Goal: Information Seeking & Learning: Learn about a topic

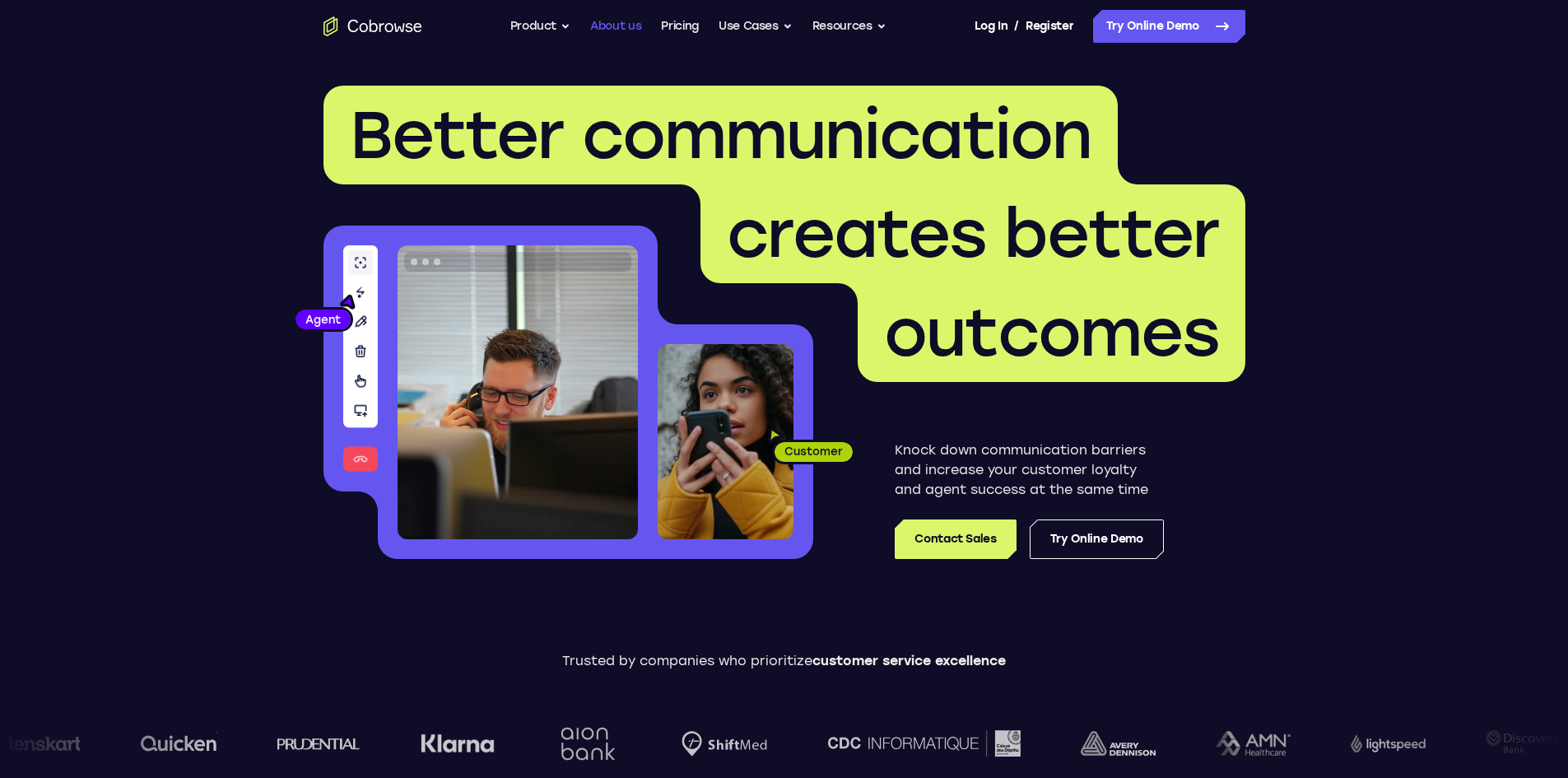
click at [618, 27] on link "About us" at bounding box center [615, 26] width 51 height 33
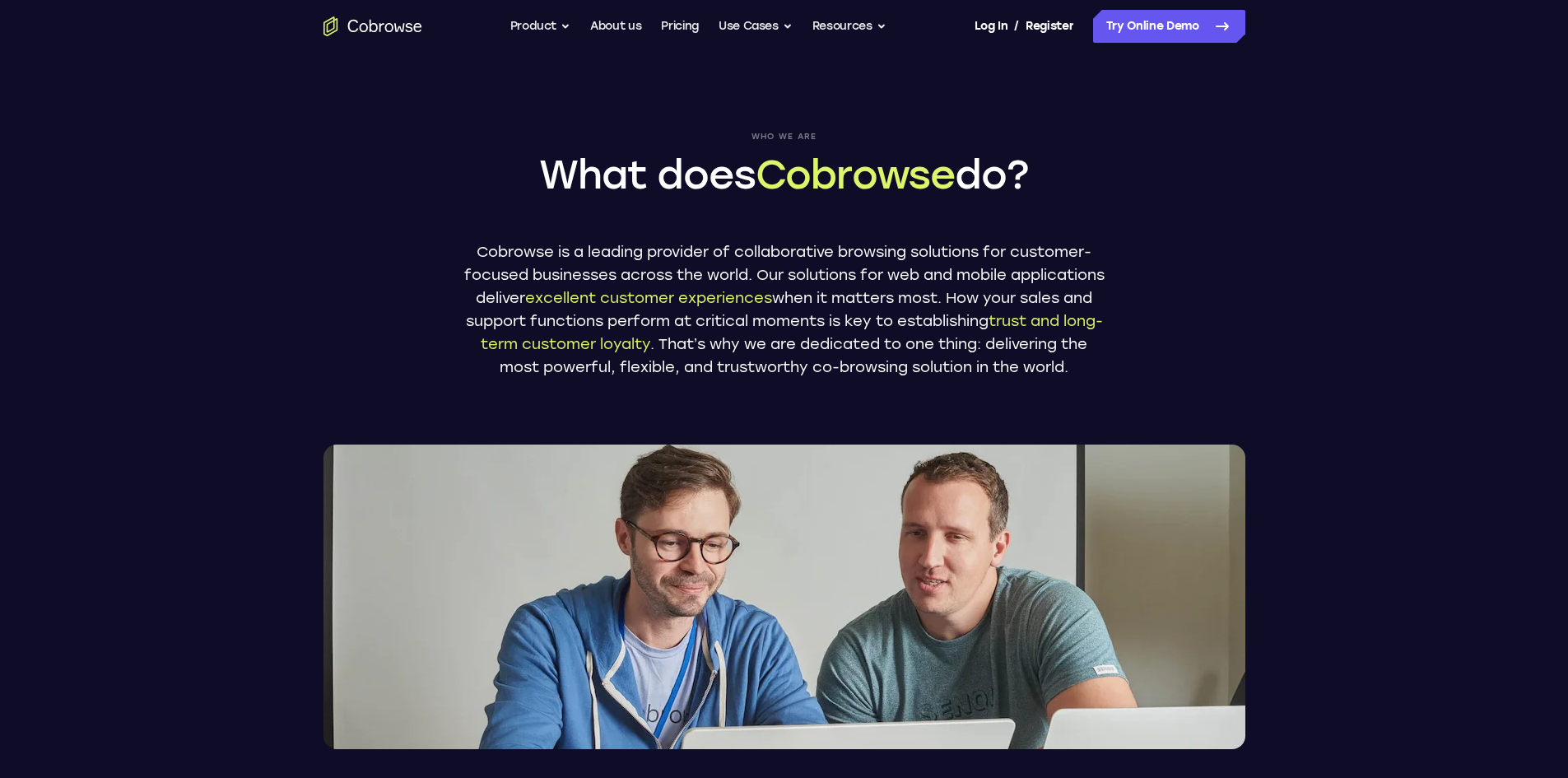
click at [576, 27] on ul "Go back Powerful, Flexible and Trustworthy. Avoid all extra friction for both A…" at bounding box center [698, 26] width 376 height 33
click at [554, 24] on button "Product" at bounding box center [540, 26] width 61 height 33
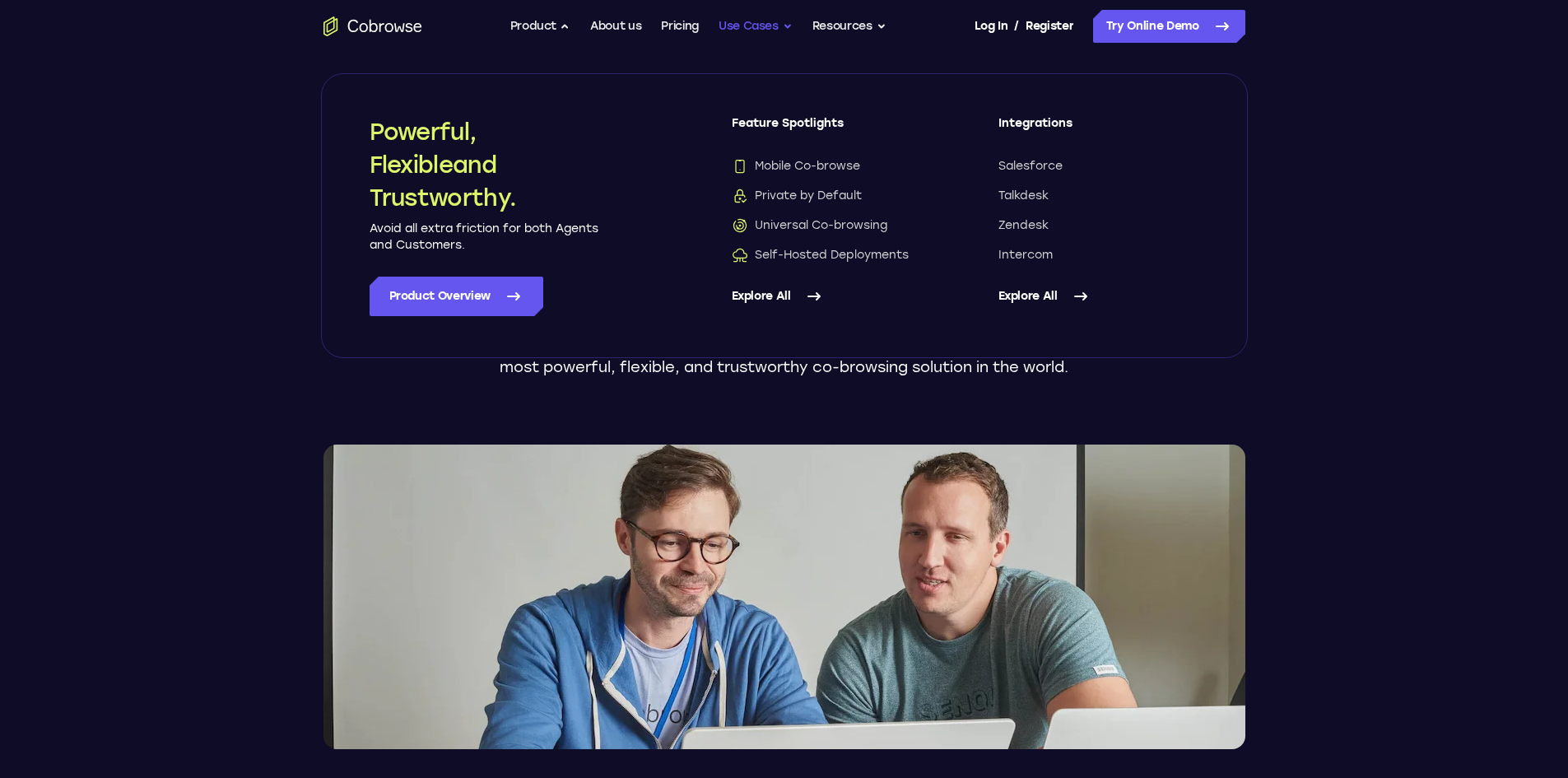
click at [746, 21] on button "Use Cases" at bounding box center [755, 26] width 74 height 33
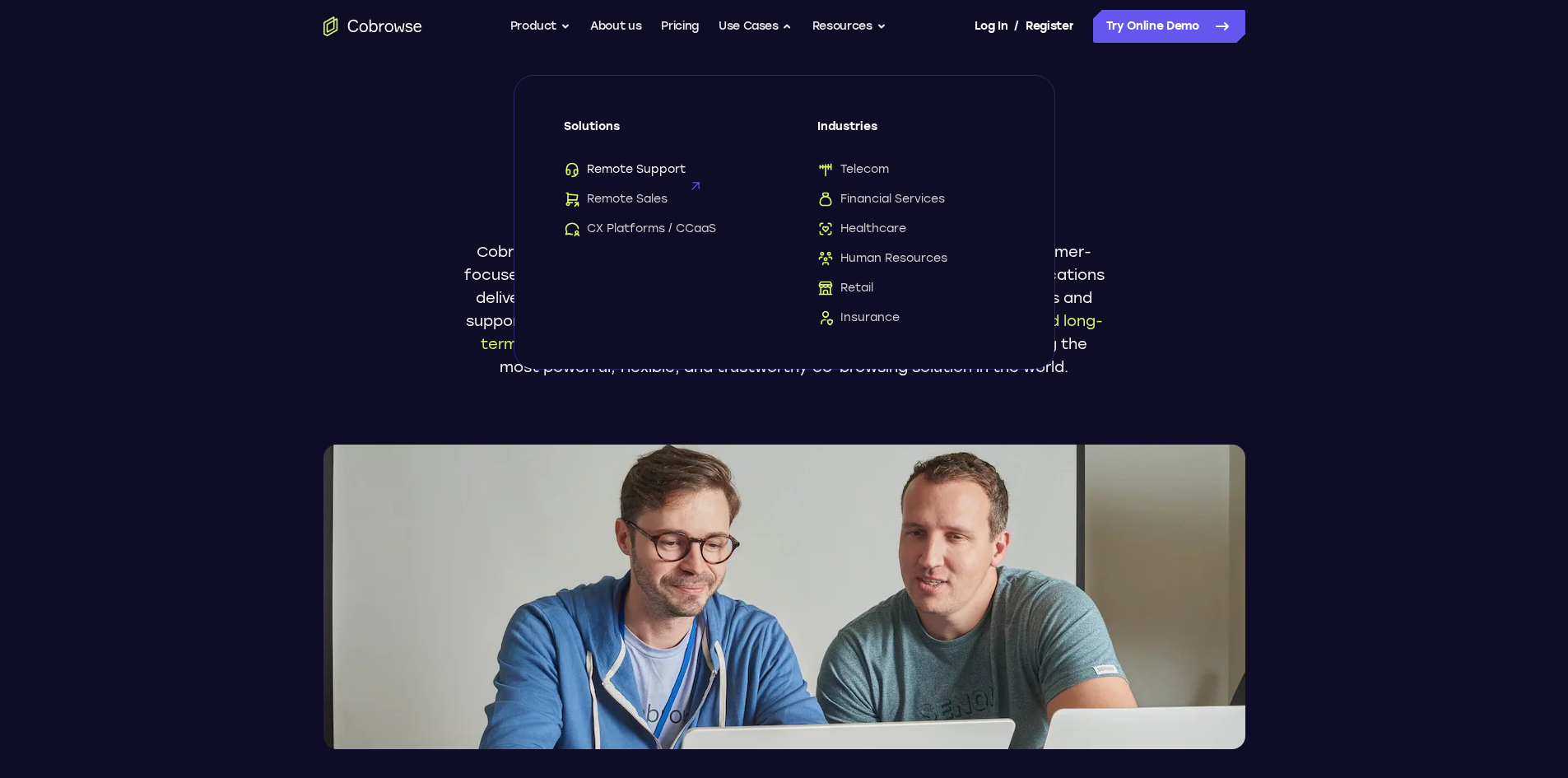
click at [648, 164] on span "Remote Support" at bounding box center [624, 170] width 122 height 17
click at [1398, 385] on header "Who we are What does Cobrowse do? Cobrowse is a leading provider of collaborati…" at bounding box center [784, 401] width 1568 height 697
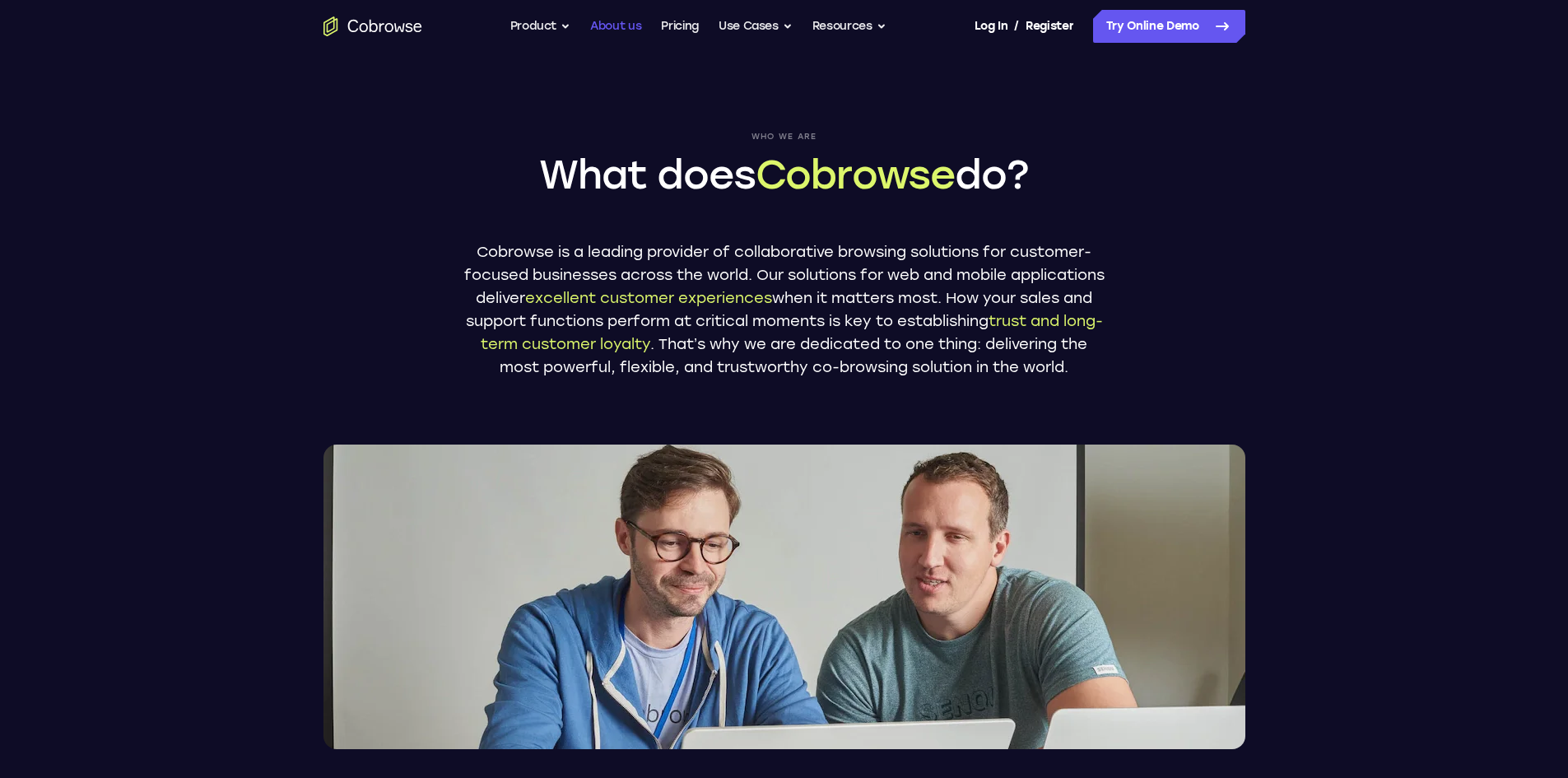
click at [629, 31] on link "About us" at bounding box center [615, 26] width 51 height 33
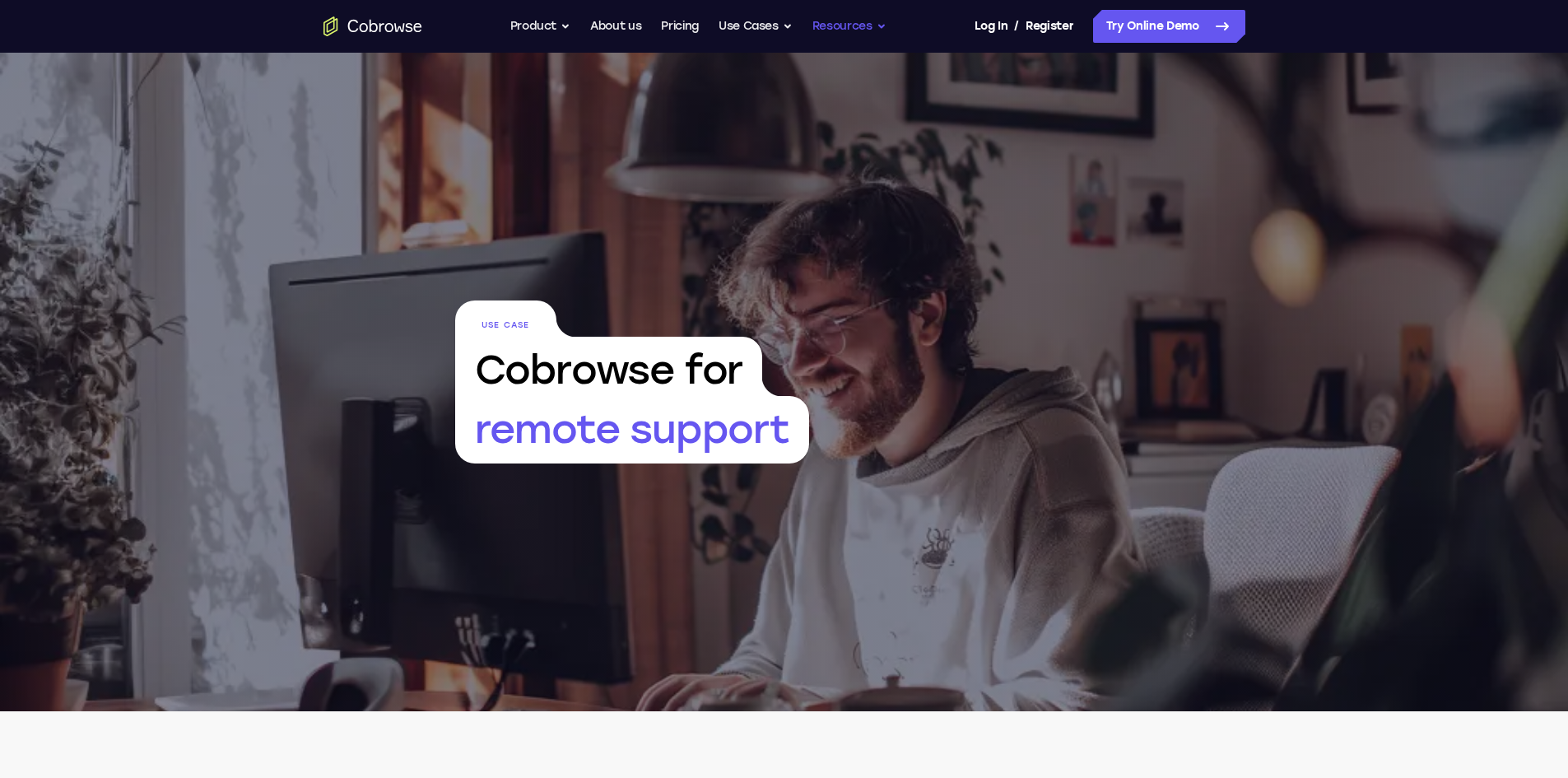
click at [855, 31] on button "Resources" at bounding box center [849, 26] width 74 height 33
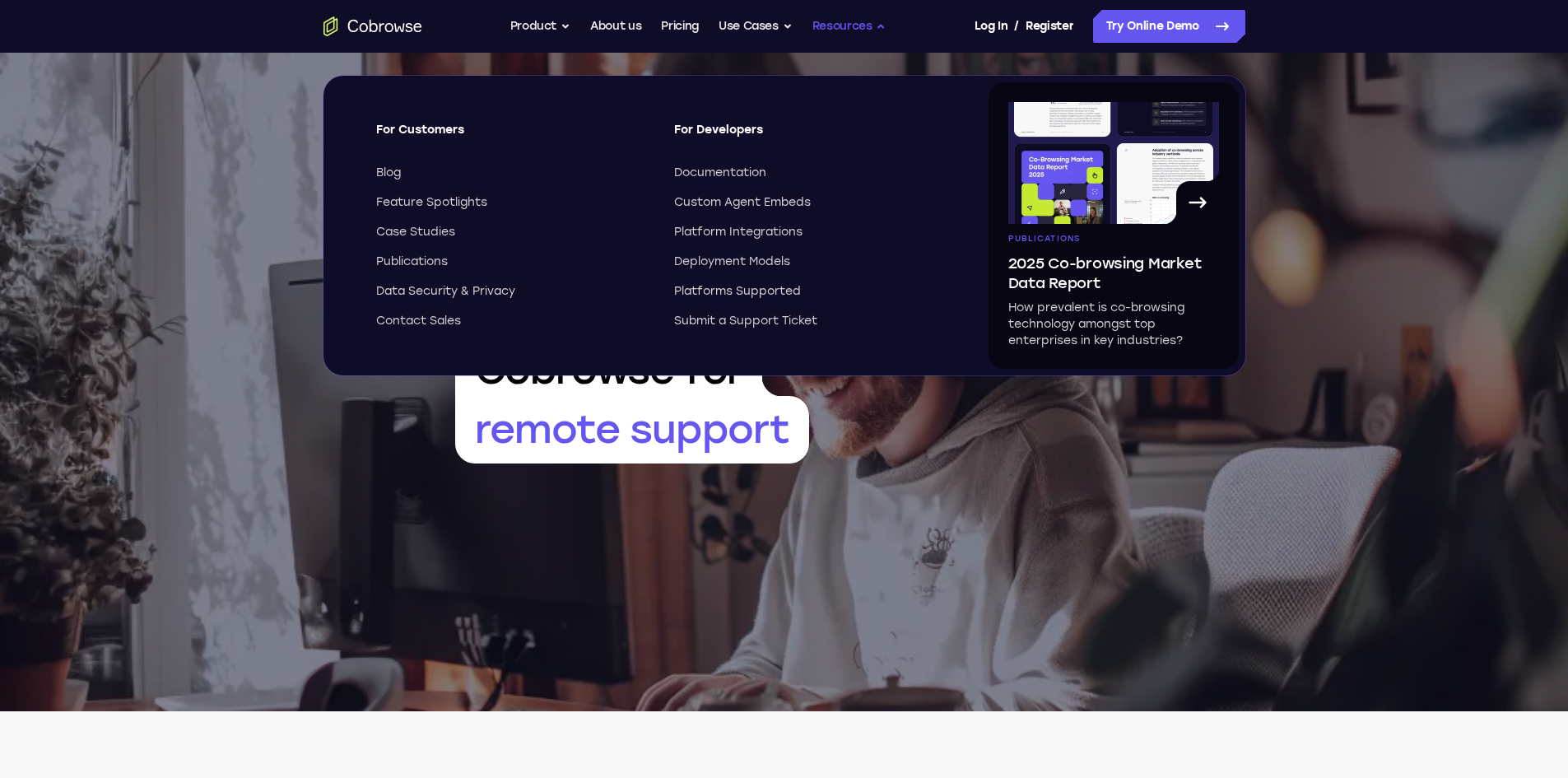
click at [847, 36] on button "Resources" at bounding box center [849, 26] width 74 height 33
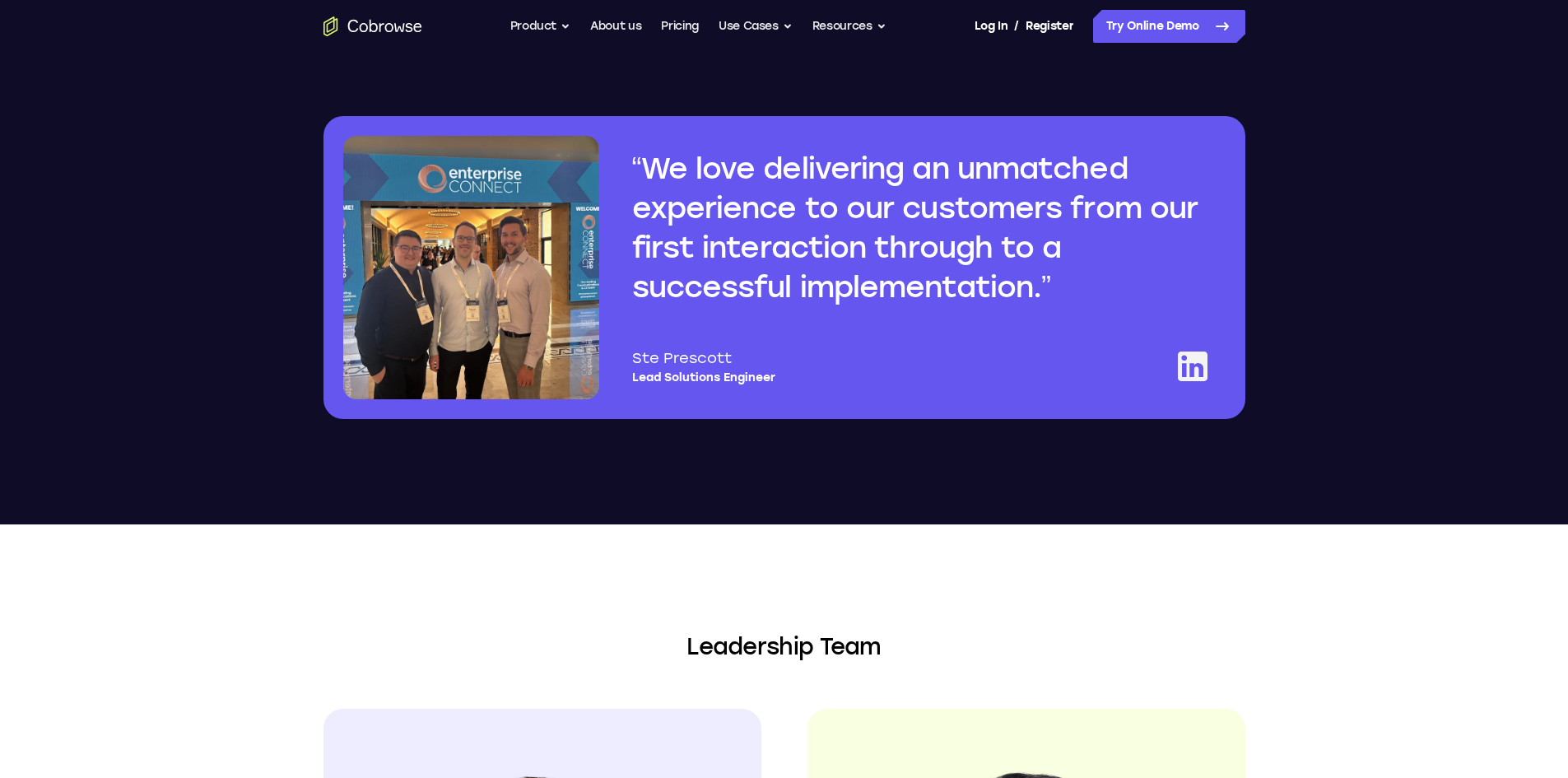
scroll to position [1318, 0]
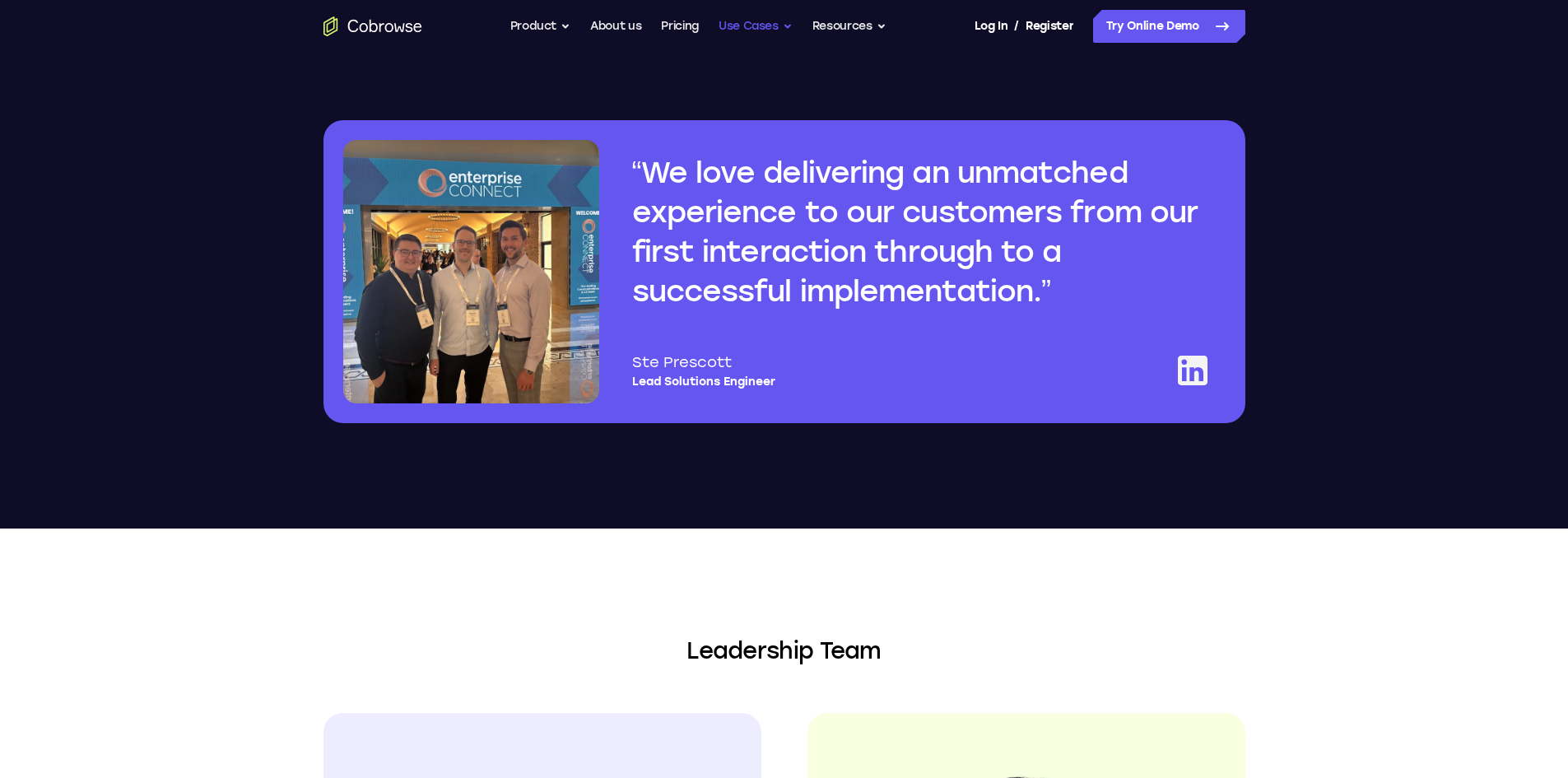
click at [774, 29] on button "Use Cases" at bounding box center [755, 26] width 74 height 33
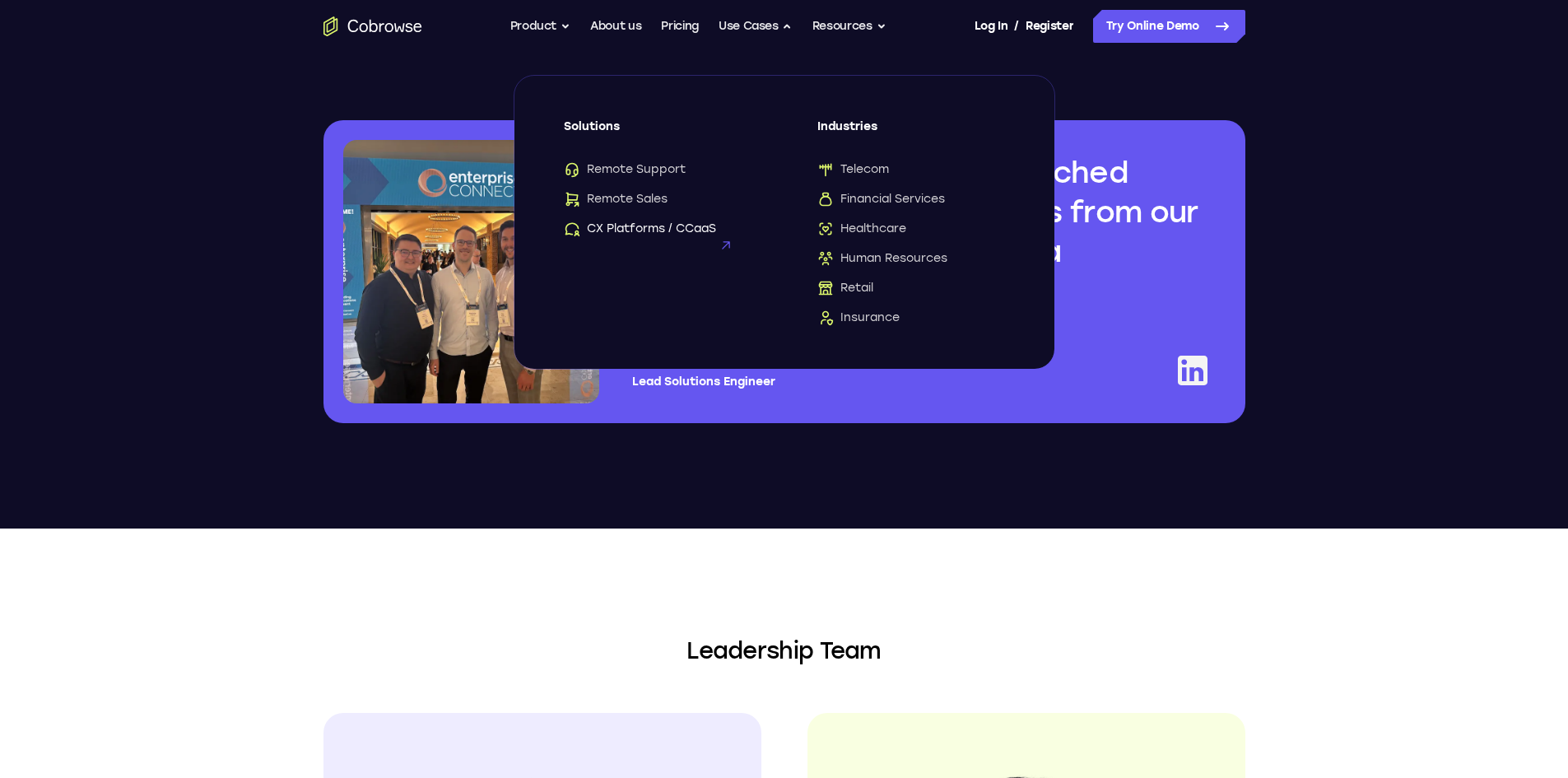
click at [638, 227] on span "CX Platforms / CCaaS" at bounding box center [639, 229] width 152 height 17
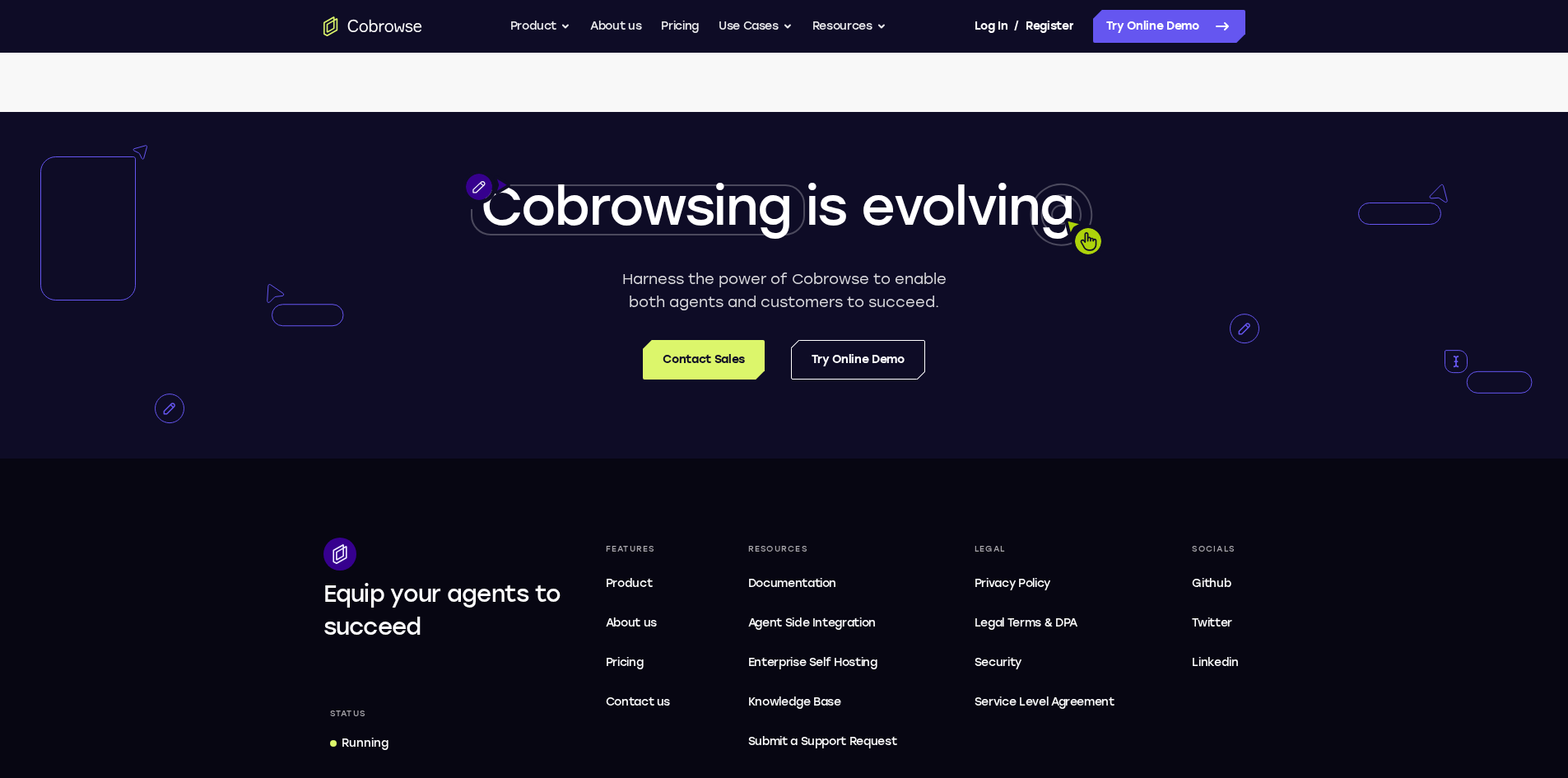
scroll to position [4199, 0]
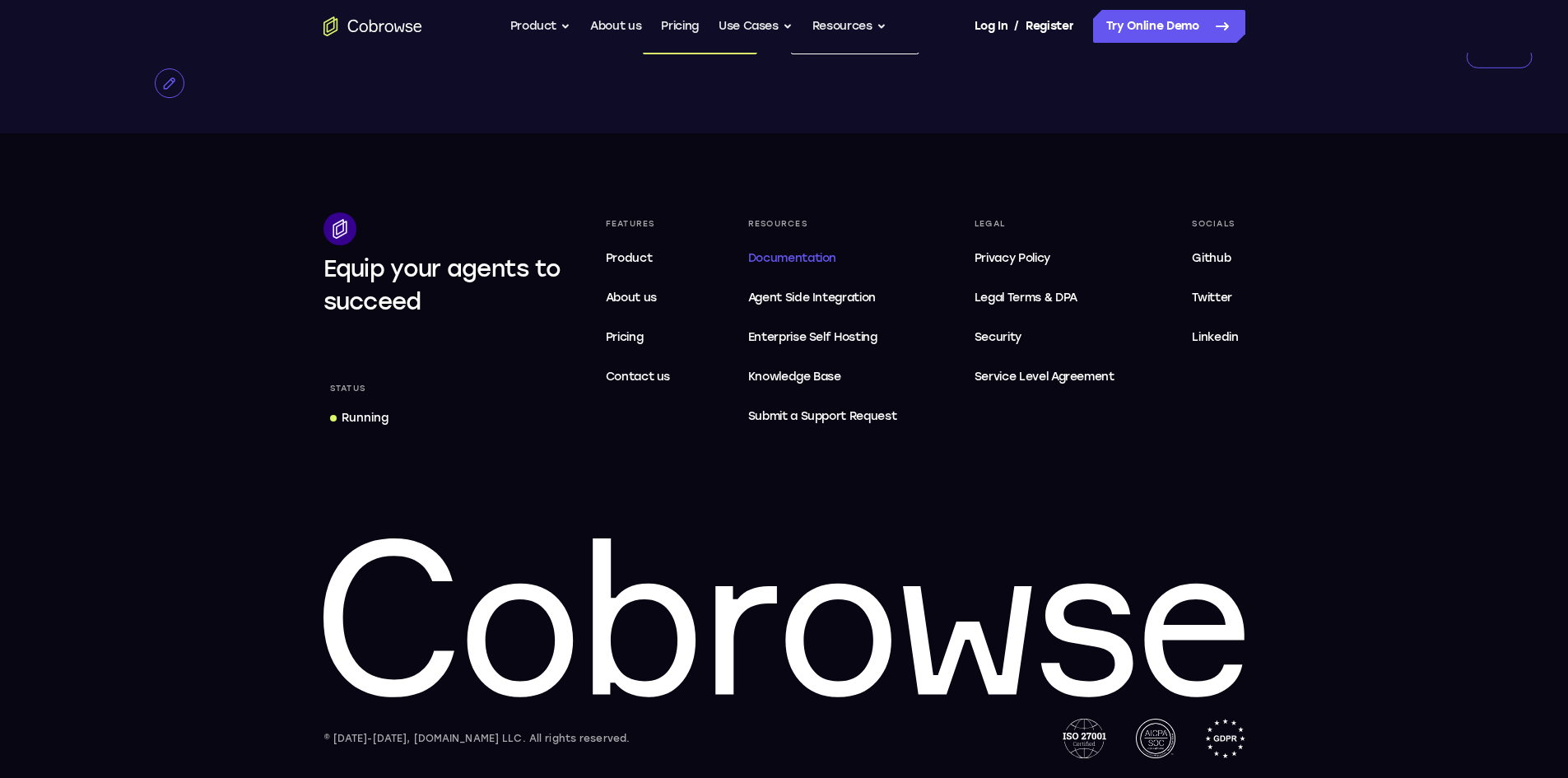
click at [774, 265] on span "Documentation" at bounding box center [792, 258] width 88 height 14
click at [626, 265] on link "Product" at bounding box center [638, 258] width 78 height 33
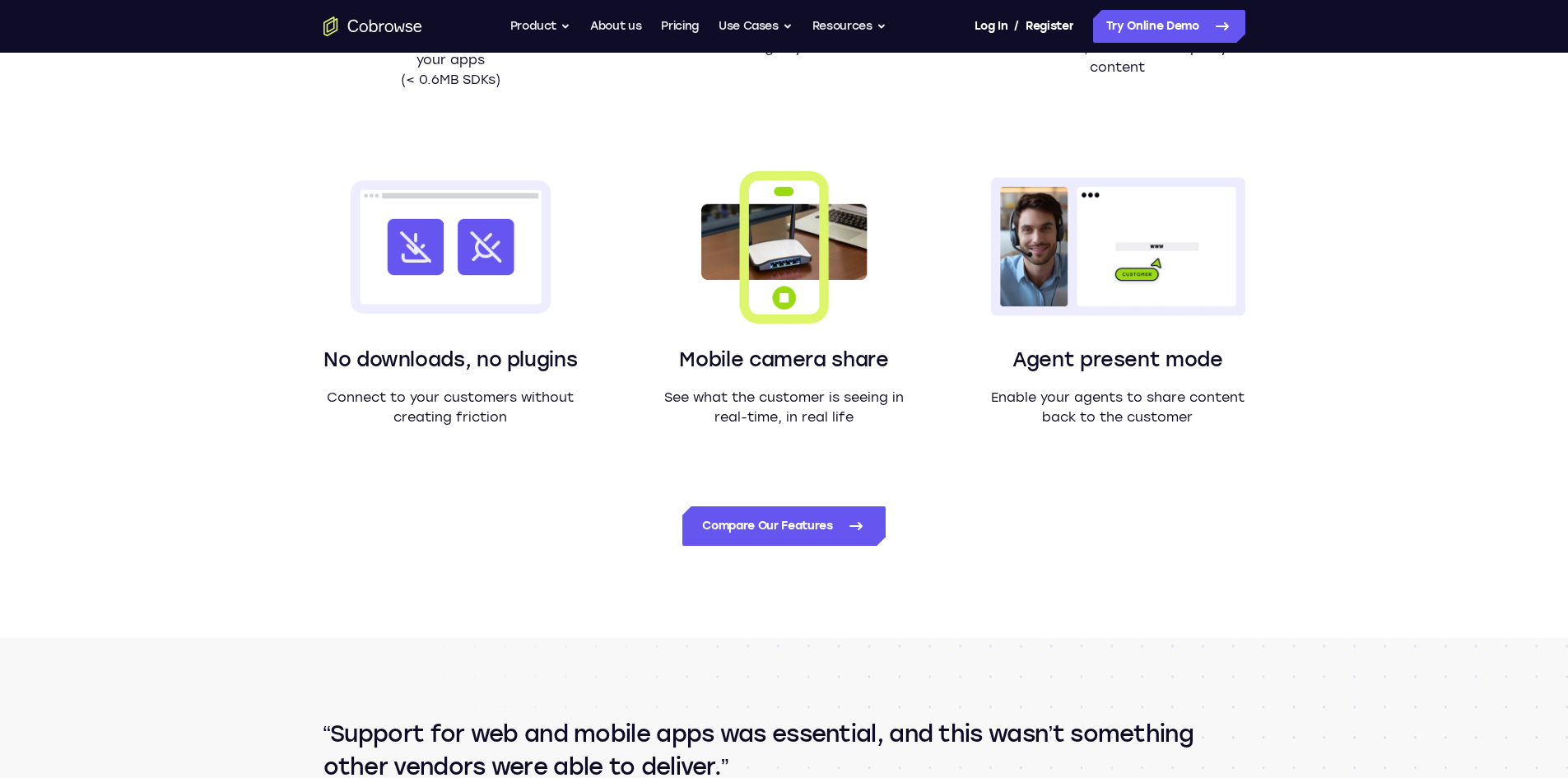
scroll to position [1564, 0]
